Goal: Task Accomplishment & Management: Use online tool/utility

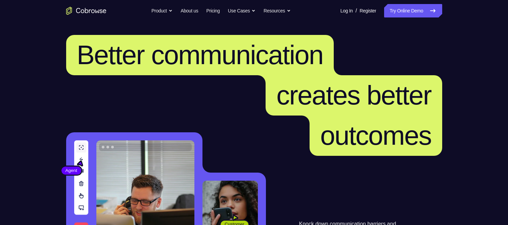
click at [397, 12] on link "Try Online Demo" at bounding box center [413, 10] width 58 height 13
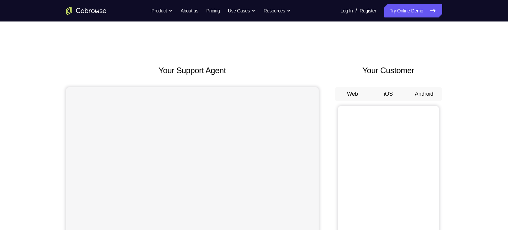
scroll to position [25, 0]
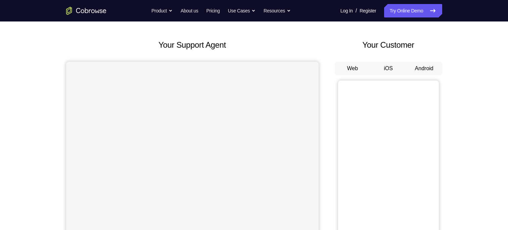
click at [425, 72] on button "Android" at bounding box center [424, 68] width 36 height 13
